Goal: Task Accomplishment & Management: Complete application form

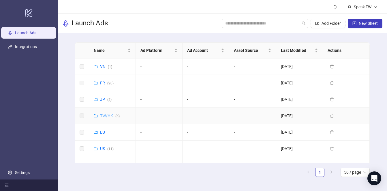
click at [106, 114] on link "TW/HK ( 6 )" at bounding box center [110, 116] width 20 height 5
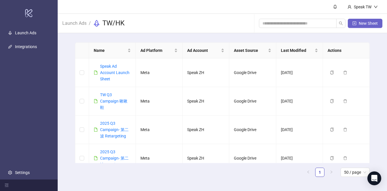
click at [365, 20] on button "New Sheet" at bounding box center [365, 23] width 35 height 9
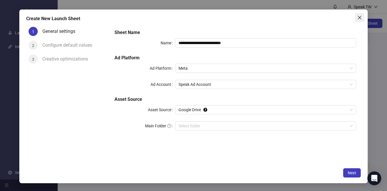
click at [358, 17] on icon "close" at bounding box center [359, 17] width 5 height 5
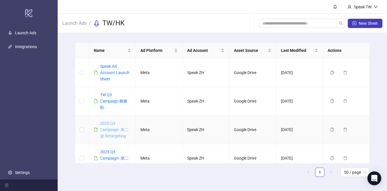
click at [116, 129] on link "2025 Q3 Campaign- 第二波 Retargeting" at bounding box center [114, 129] width 29 height 17
click at [366, 22] on span "New Sheet" at bounding box center [368, 23] width 19 height 5
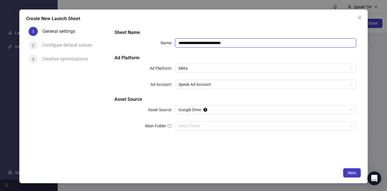
click at [212, 43] on input "**********" at bounding box center [265, 42] width 181 height 9
click at [186, 83] on span "Speak Ad Account" at bounding box center [265, 84] width 174 height 9
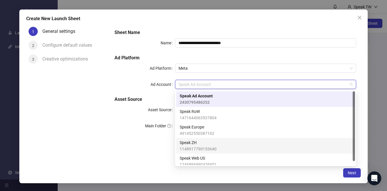
click at [208, 148] on span "1148917790153640" at bounding box center [198, 149] width 37 height 6
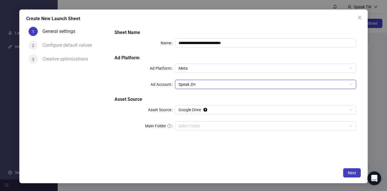
click at [194, 95] on div "**********" at bounding box center [235, 83] width 246 height 113
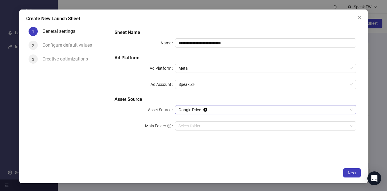
click at [192, 107] on span "Google Drive" at bounding box center [265, 110] width 174 height 9
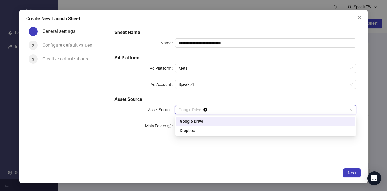
click at [167, 101] on h5 "Asset Source" at bounding box center [235, 99] width 242 height 7
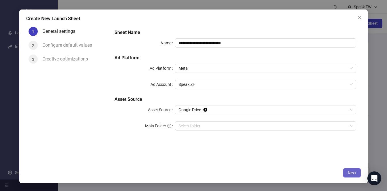
click at [349, 173] on span "Next" at bounding box center [352, 173] width 8 height 5
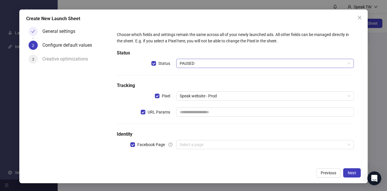
click at [191, 65] on span "PAUSED" at bounding box center [265, 63] width 171 height 9
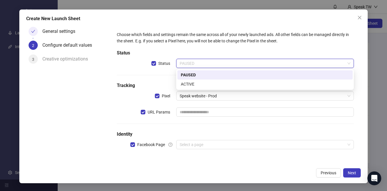
click at [201, 51] on h5 "Status" at bounding box center [235, 53] width 237 height 7
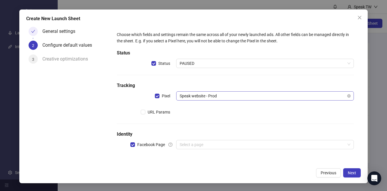
click at [212, 98] on span "Speak website - Prod" at bounding box center [265, 96] width 171 height 9
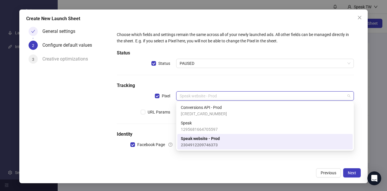
click at [121, 124] on div at bounding box center [235, 124] width 237 height 0
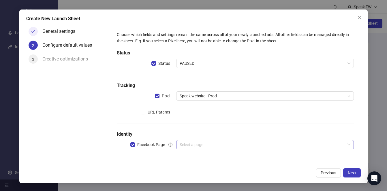
click at [192, 142] on input "search" at bounding box center [262, 144] width 165 height 9
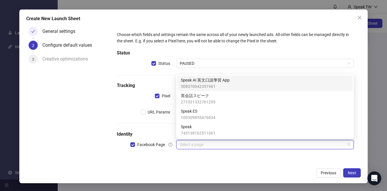
click at [199, 88] on span "508370042351961" at bounding box center [205, 86] width 49 height 6
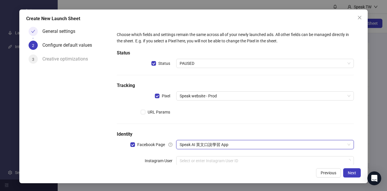
scroll to position [14, 0]
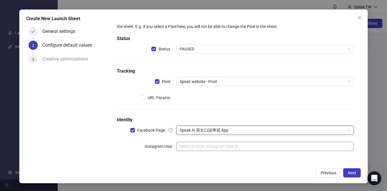
click at [193, 147] on input "search" at bounding box center [262, 146] width 165 height 9
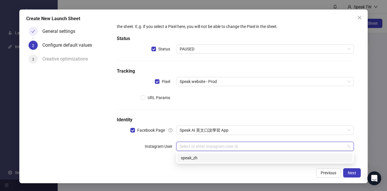
click at [202, 161] on div "speak_zh" at bounding box center [265, 158] width 168 height 6
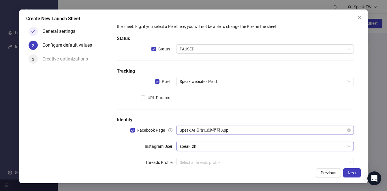
scroll to position [31, 0]
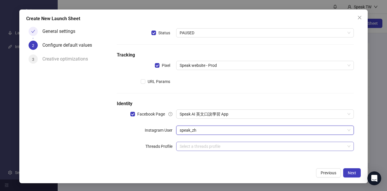
click at [206, 148] on input "search" at bounding box center [262, 146] width 165 height 9
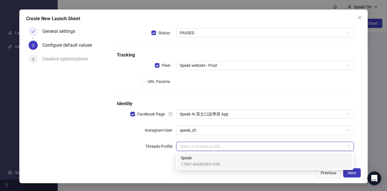
click at [204, 159] on span "Speak" at bounding box center [200, 158] width 39 height 6
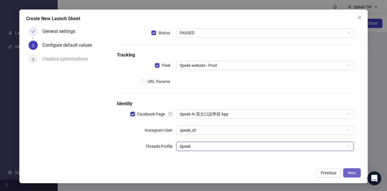
click at [350, 175] on span "Next" at bounding box center [352, 173] width 8 height 5
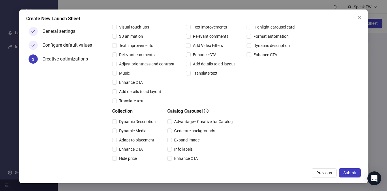
scroll to position [132, 0]
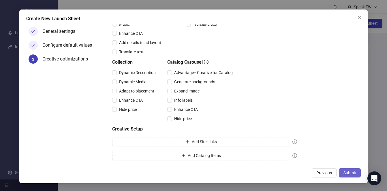
click at [351, 175] on span "Submit" at bounding box center [349, 173] width 13 height 5
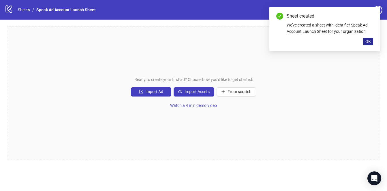
click at [370, 43] on span "OK" at bounding box center [367, 41] width 5 height 5
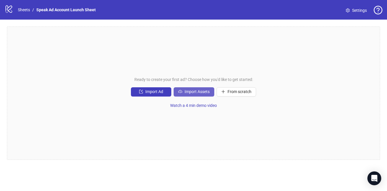
click at [204, 89] on span "Import Assets" at bounding box center [197, 91] width 25 height 5
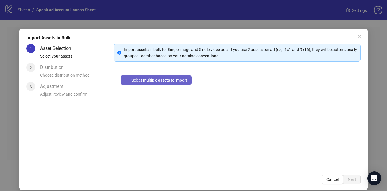
click at [178, 84] on button "Select multiple assets to import" at bounding box center [156, 80] width 71 height 9
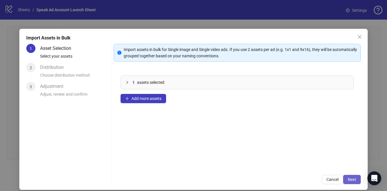
click at [356, 178] on button "Next" at bounding box center [352, 179] width 18 height 9
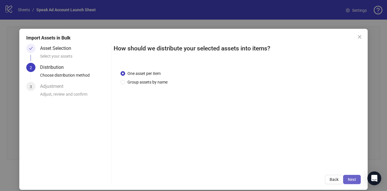
click at [355, 178] on span "Next" at bounding box center [352, 179] width 8 height 5
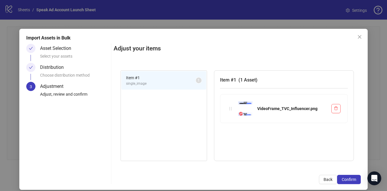
click at [355, 178] on span "Confirm" at bounding box center [349, 179] width 14 height 5
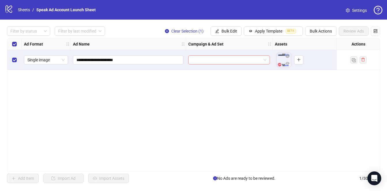
click at [238, 59] on input "search" at bounding box center [226, 60] width 69 height 9
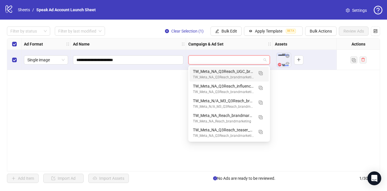
click at [313, 99] on div "**********" at bounding box center [193, 104] width 373 height 133
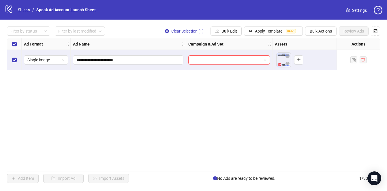
click at [353, 12] on span "Settings" at bounding box center [359, 10] width 15 height 6
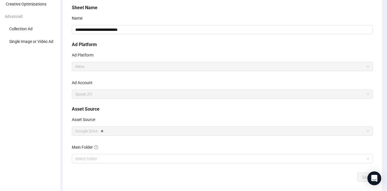
scroll to position [32, 0]
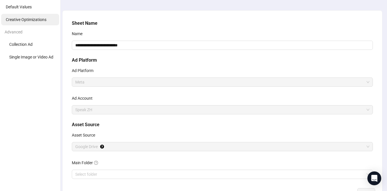
click at [17, 21] on span "Creative Optimizations" at bounding box center [26, 19] width 41 height 5
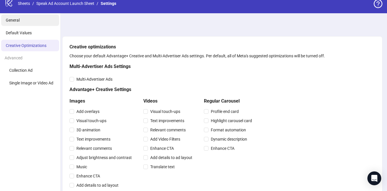
scroll to position [5, 0]
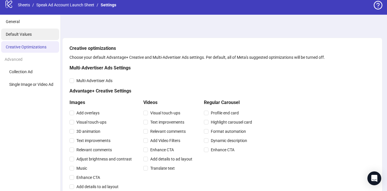
click at [20, 30] on li "Default Values" at bounding box center [30, 35] width 58 height 12
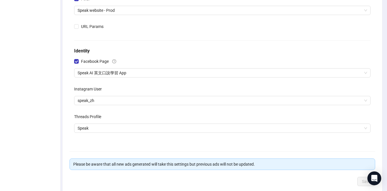
scroll to position [164, 0]
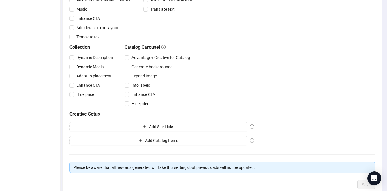
scroll to position [5, 0]
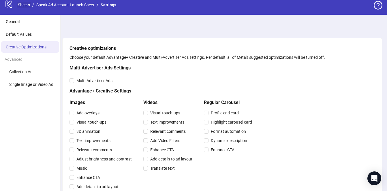
click at [22, 7] on link "Sheets" at bounding box center [24, 5] width 14 height 6
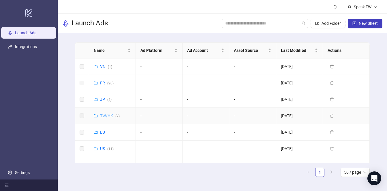
click at [108, 116] on link "TW/HK ( 7 )" at bounding box center [110, 116] width 20 height 5
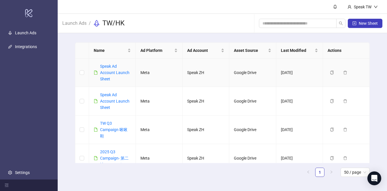
click at [112, 76] on div "Speak Ad Account Launch Sheet" at bounding box center [115, 72] width 31 height 19
click at [111, 73] on link "Speak Ad Account Launch Sheet" at bounding box center [114, 72] width 29 height 17
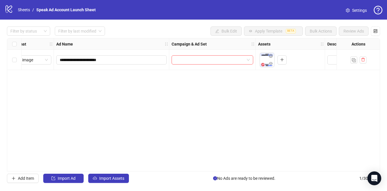
scroll to position [0, 21]
click at [206, 56] on input "search" at bounding box center [204, 60] width 69 height 9
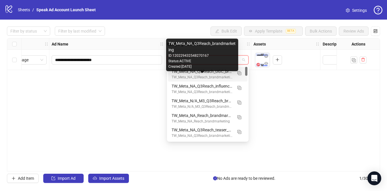
click at [208, 76] on div "TW_Meta_NA_Q3Reach_brandmarketing" at bounding box center [202, 77] width 61 height 5
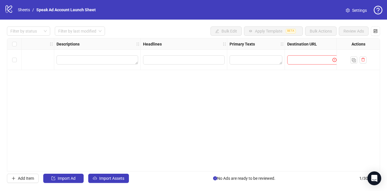
scroll to position [0, 290]
click at [195, 59] on input "Edit values" at bounding box center [181, 60] width 74 height 6
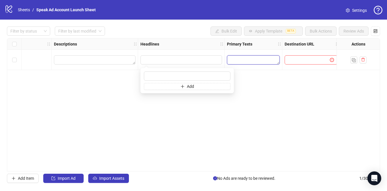
click at [237, 60] on textarea "Edit values" at bounding box center [253, 59] width 53 height 9
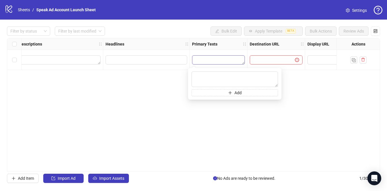
scroll to position [0, 329]
click at [260, 60] on input "text" at bounding box center [266, 60] width 34 height 6
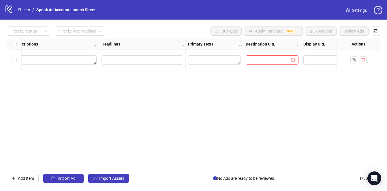
click at [272, 62] on input "text" at bounding box center [266, 60] width 34 height 6
click at [222, 61] on textarea "Edit values" at bounding box center [214, 59] width 53 height 9
click at [159, 82] on div "Ad Format Ad Name Campaign & Ad Set Assets Descriptions Headlines Primary Texts…" at bounding box center [193, 104] width 373 height 133
click at [196, 63] on textarea "Edit values" at bounding box center [214, 59] width 53 height 9
click at [165, 84] on div "Ad Format Ad Name Campaign & Ad Set Assets Descriptions Headlines Primary Texts…" at bounding box center [193, 104] width 373 height 133
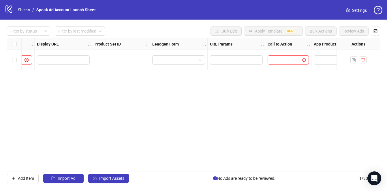
scroll to position [0, 628]
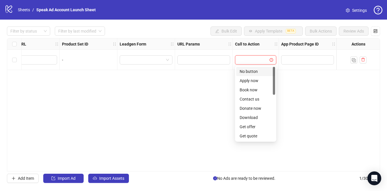
click at [253, 56] on input "search" at bounding box center [252, 60] width 29 height 9
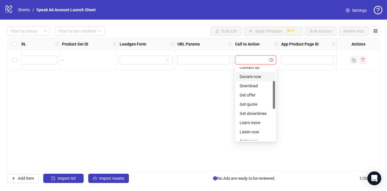
scroll to position [37, 0]
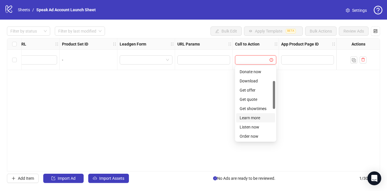
click at [249, 116] on div "Learn more" at bounding box center [256, 118] width 32 height 6
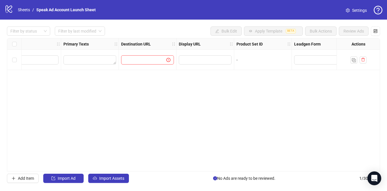
scroll to position [0, 438]
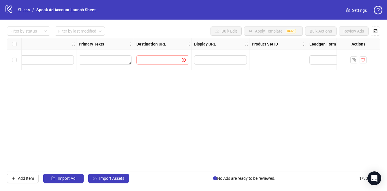
click at [170, 56] on span at bounding box center [162, 59] width 53 height 9
paste input "**********"
type input "**********"
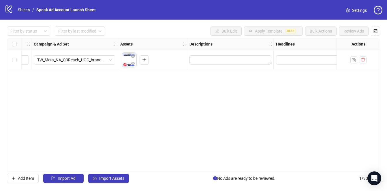
scroll to position [0, 232]
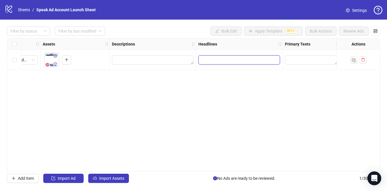
click at [225, 59] on input "Edit values" at bounding box center [239, 60] width 74 height 6
type input "****"
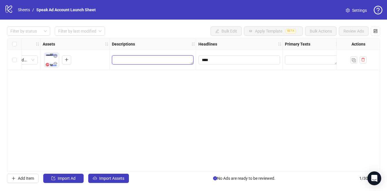
click at [157, 61] on textarea "Edit values" at bounding box center [153, 59] width 82 height 9
type textarea "****"
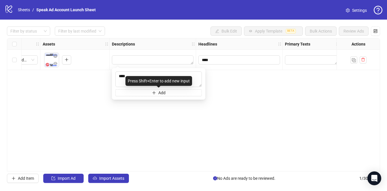
click at [151, 120] on div "**********" at bounding box center [193, 104] width 373 height 133
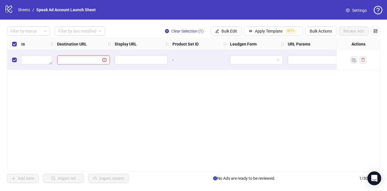
scroll to position [0, 497]
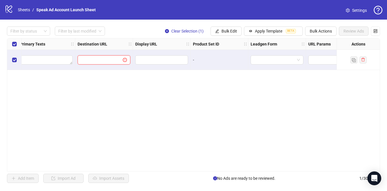
click at [105, 59] on input "text" at bounding box center [98, 60] width 34 height 6
type input "**********"
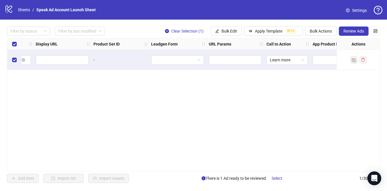
click at [232, 89] on div "**********" at bounding box center [193, 104] width 373 height 133
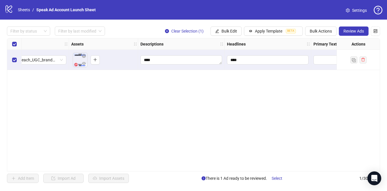
scroll to position [0, 0]
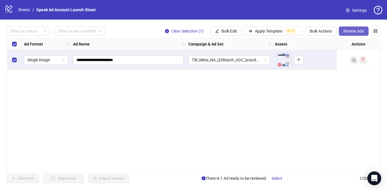
click at [360, 32] on span "Review Ads" at bounding box center [353, 31] width 20 height 5
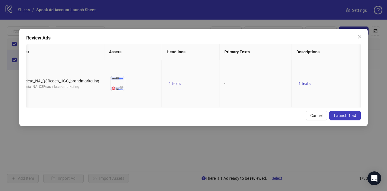
click at [174, 86] on span "1 texts" at bounding box center [175, 83] width 12 height 5
click at [175, 96] on td "1 texts" at bounding box center [191, 84] width 58 height 48
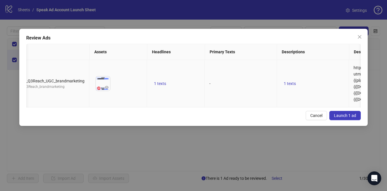
scroll to position [0, 125]
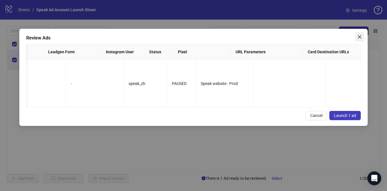
click at [361, 38] on icon "close" at bounding box center [359, 37] width 5 height 5
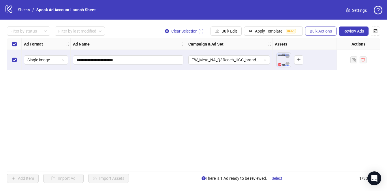
click at [321, 30] on span "Bulk Actions" at bounding box center [321, 31] width 22 height 5
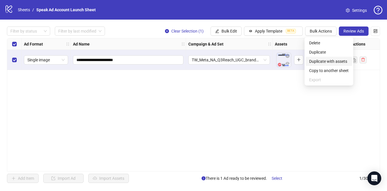
click at [321, 60] on span "Duplicate with assets" at bounding box center [328, 61] width 39 height 6
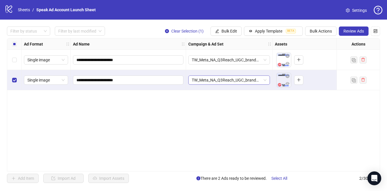
click at [251, 82] on span "TW_Meta_NA_Q3Reach_UGC_brandmarketing" at bounding box center [229, 80] width 75 height 9
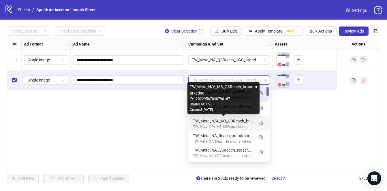
click at [231, 124] on div "TW_Meta_N/A_M3_Q3Reach_brandmarketing" at bounding box center [223, 121] width 61 height 6
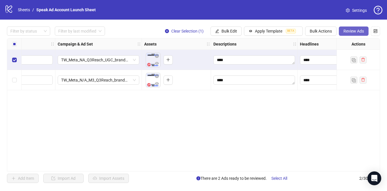
click at [350, 27] on button "Review Ads" at bounding box center [354, 31] width 30 height 9
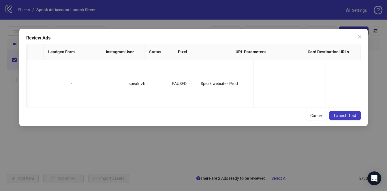
click at [340, 118] on span "Launch 1 ad" at bounding box center [345, 115] width 22 height 5
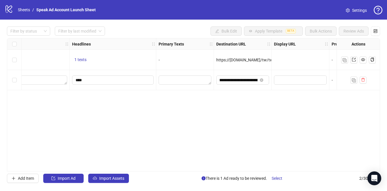
scroll to position [0, 257]
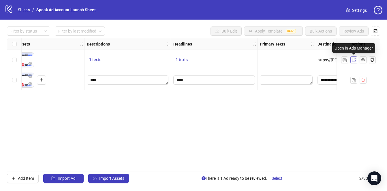
click at [353, 61] on icon "export" at bounding box center [354, 60] width 4 height 4
click at [32, 9] on li "/" at bounding box center [33, 10] width 2 height 6
click at [22, 12] on link "Sheets" at bounding box center [24, 10] width 14 height 6
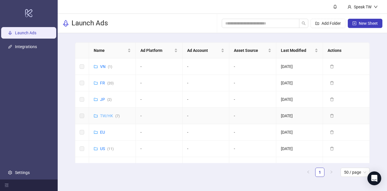
click at [106, 114] on link "TW/HK ( 7 )" at bounding box center [110, 116] width 20 height 5
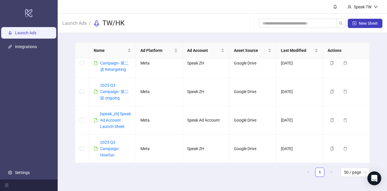
click at [33, 34] on link "Launch Ads" at bounding box center [25, 33] width 21 height 5
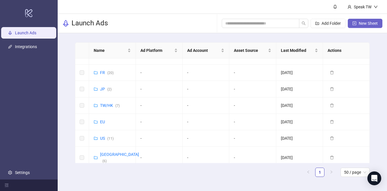
click at [375, 22] on span "New Sheet" at bounding box center [368, 23] width 19 height 5
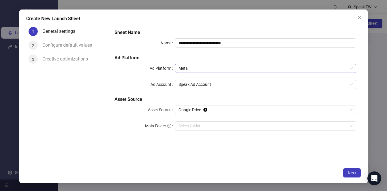
click at [211, 65] on span "Meta" at bounding box center [265, 68] width 174 height 9
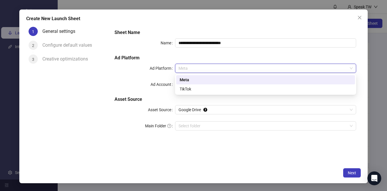
click at [308, 30] on h5 "Sheet Name" at bounding box center [235, 32] width 242 height 7
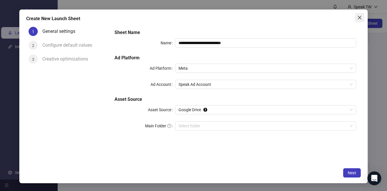
click at [356, 18] on span "Close" at bounding box center [359, 17] width 9 height 5
